Goal: Task Accomplishment & Management: Manage account settings

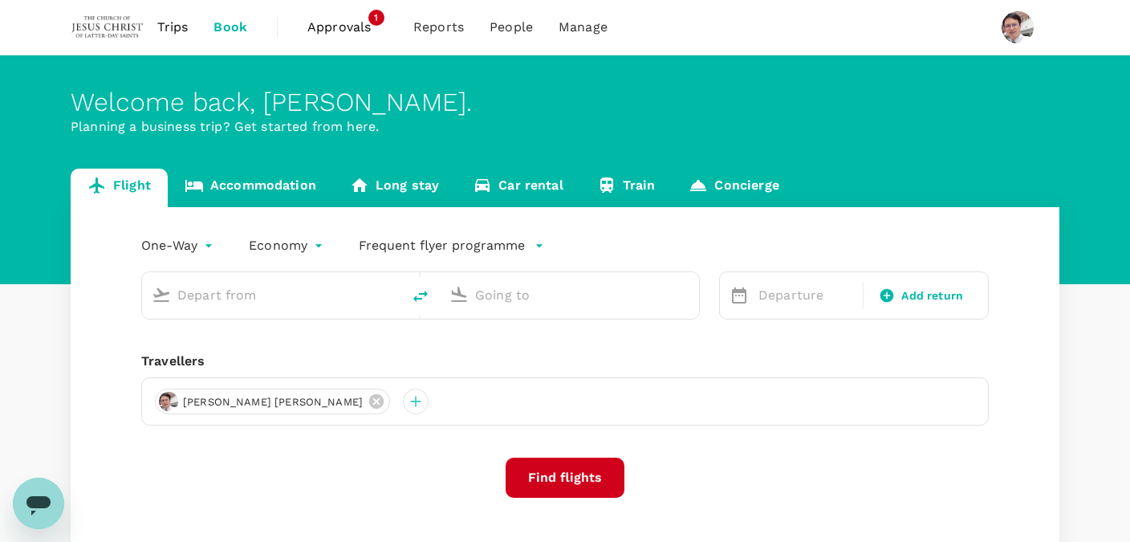
type input "[PERSON_NAME] (SUB)"
type input "Penang Intl (PEN)"
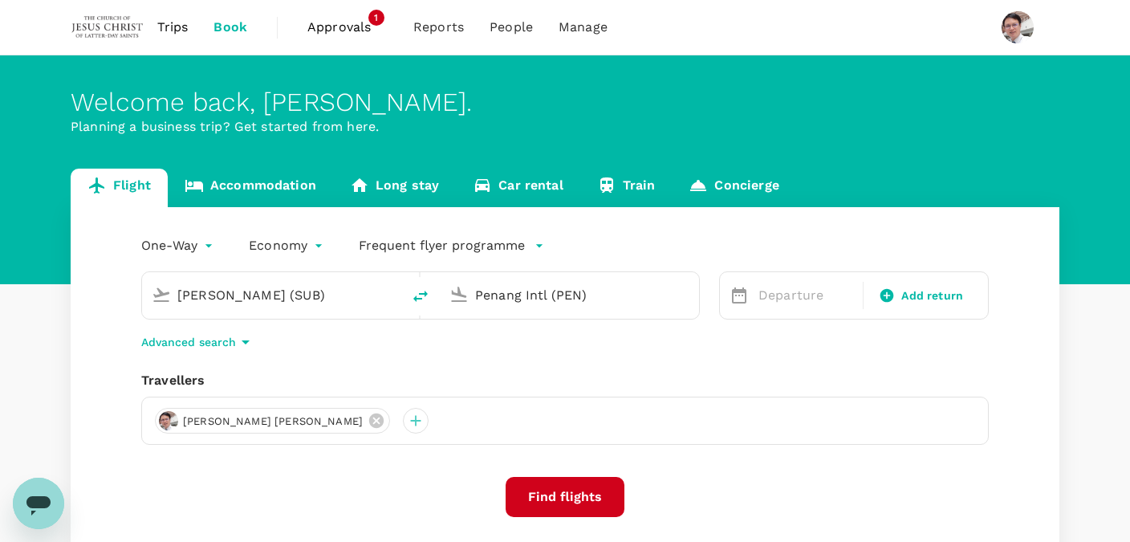
click at [315, 21] on span "Approvals" at bounding box center [347, 27] width 80 height 19
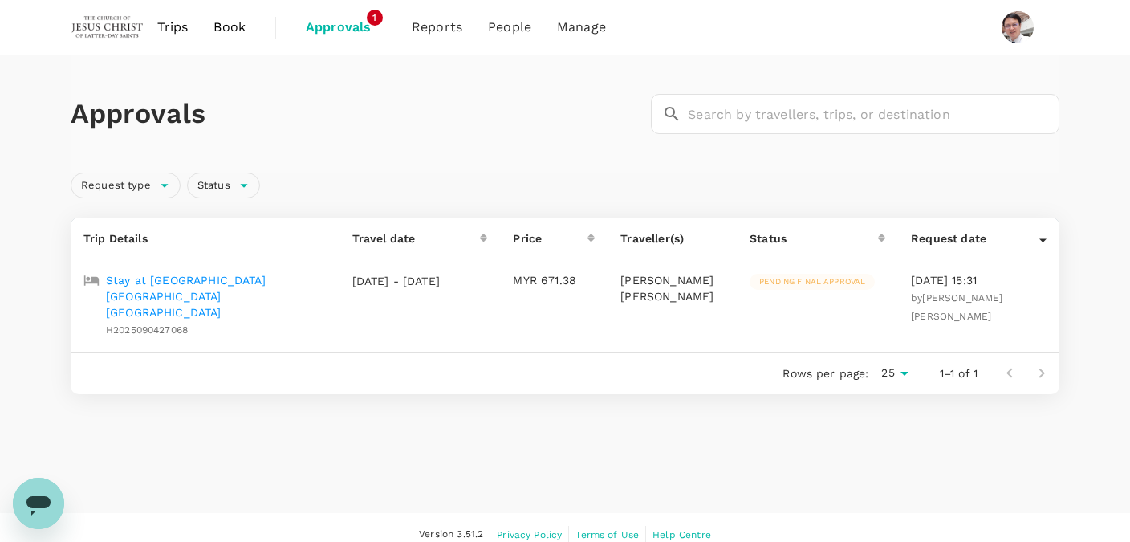
click at [204, 277] on p "Stay at [GEOGRAPHIC_DATA] [GEOGRAPHIC_DATA] [GEOGRAPHIC_DATA]" at bounding box center [216, 296] width 221 height 48
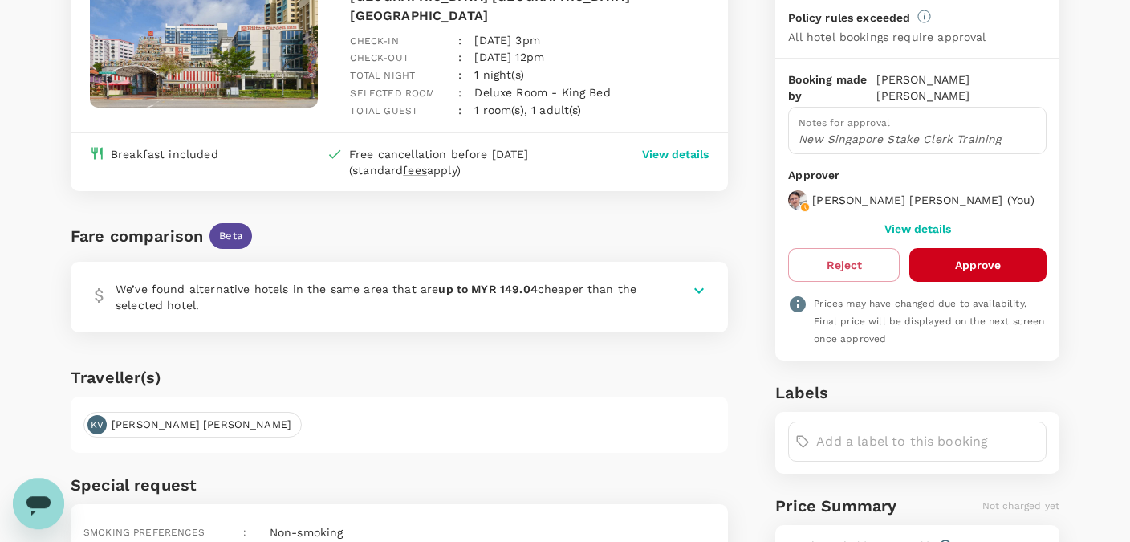
scroll to position [177, 0]
click at [978, 267] on button "Approve" at bounding box center [978, 264] width 137 height 34
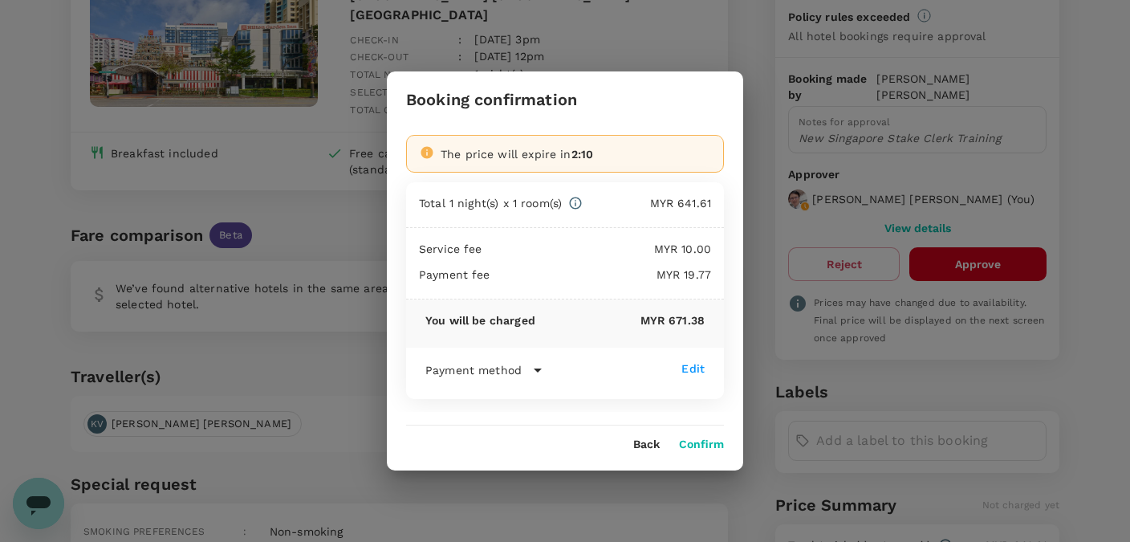
click at [534, 347] on div "You will be charged MYR 671.38" at bounding box center [565, 323] width 318 height 48
click at [522, 367] on div "Payment method" at bounding box center [553, 369] width 256 height 19
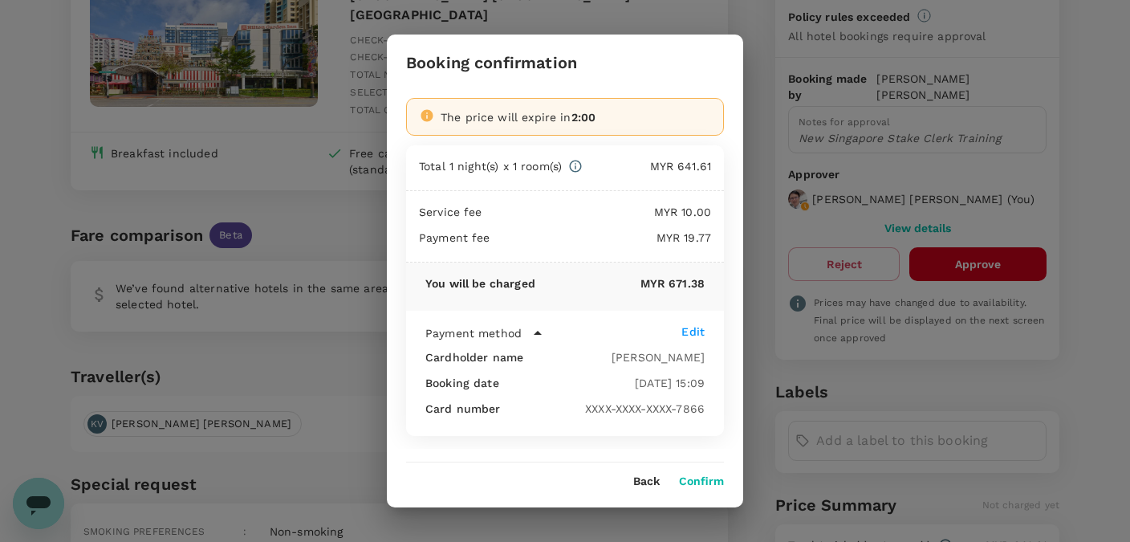
click at [704, 477] on button "Confirm" at bounding box center [701, 481] width 45 height 13
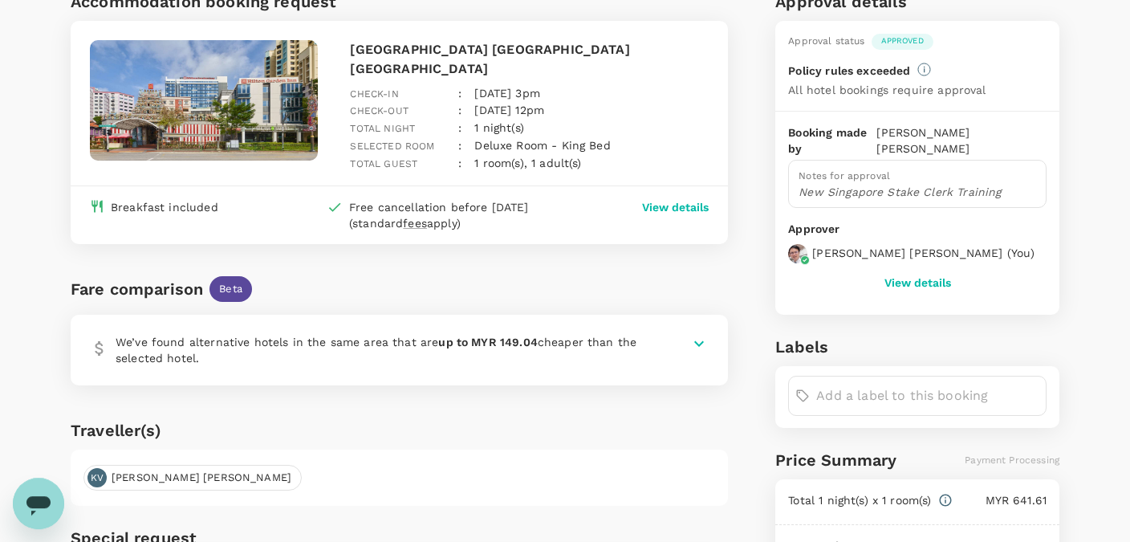
scroll to position [0, 0]
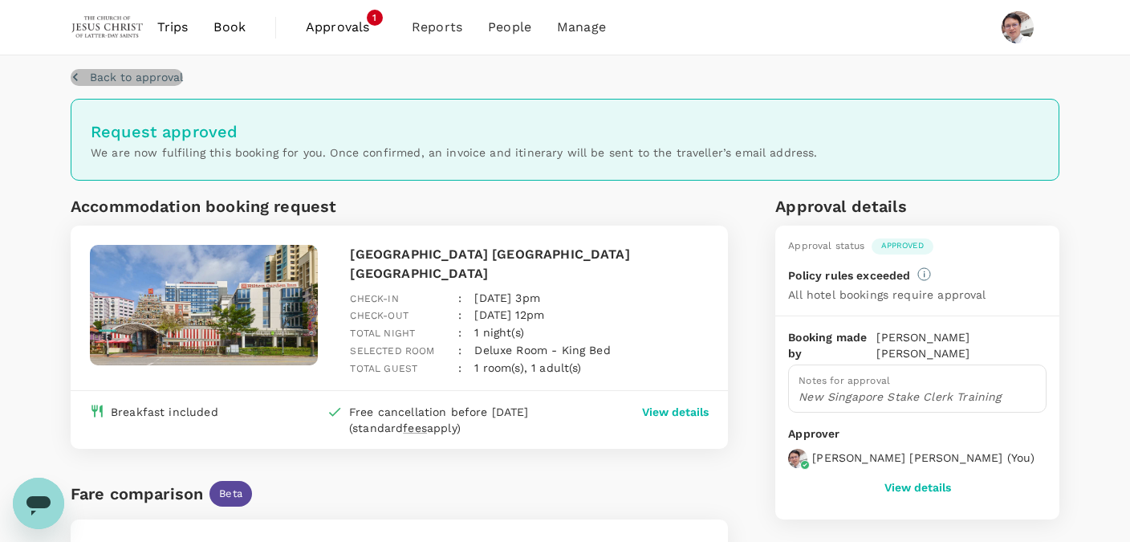
click at [94, 71] on p "Back to approval" at bounding box center [136, 77] width 93 height 16
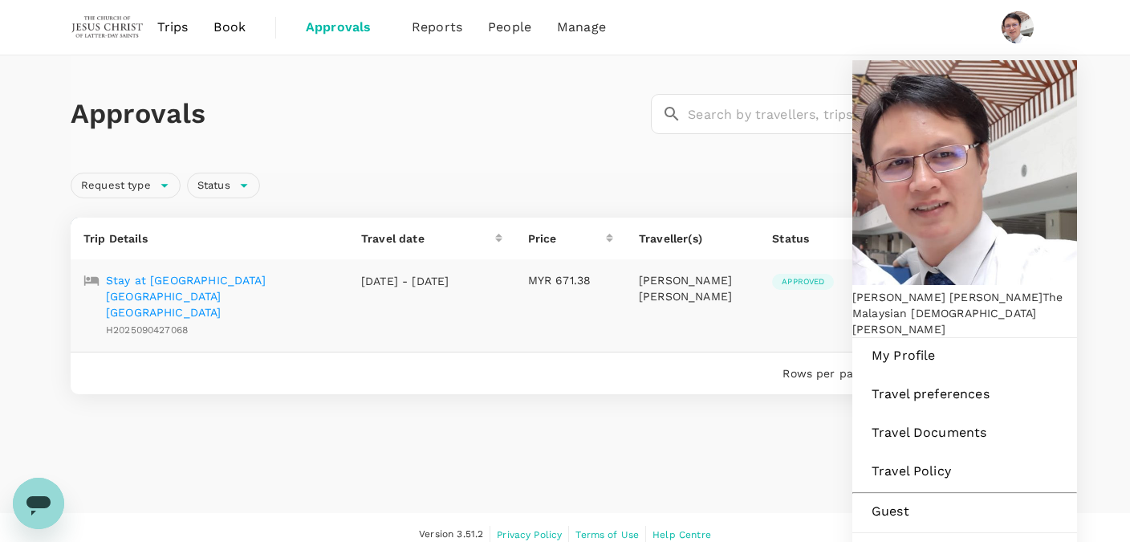
click at [891, 541] on span "Log out" at bounding box center [965, 550] width 212 height 19
